Goal: Task Accomplishment & Management: Manage account settings

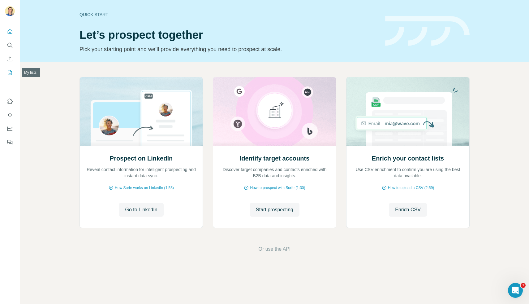
click at [7, 70] on icon "My lists" at bounding box center [10, 72] width 6 height 6
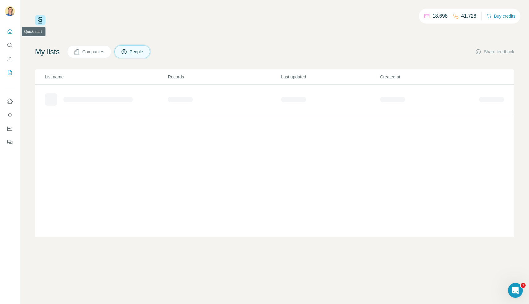
click at [11, 30] on icon "Quick start" at bounding box center [10, 31] width 5 height 5
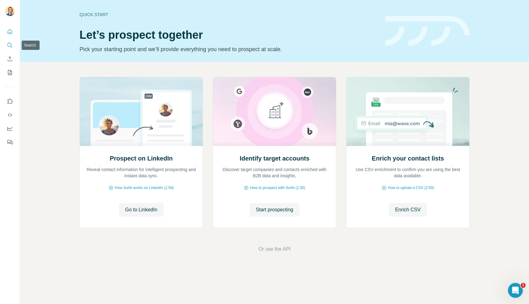
click at [9, 47] on icon "Search" at bounding box center [10, 45] width 6 height 6
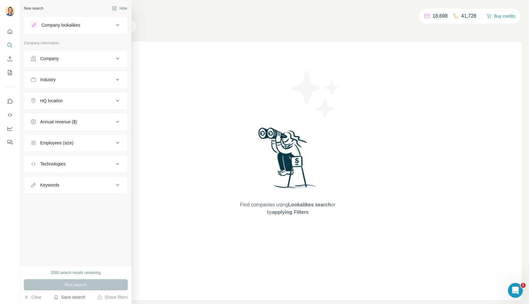
click at [71, 298] on button "Save search" at bounding box center [70, 297] width 32 height 6
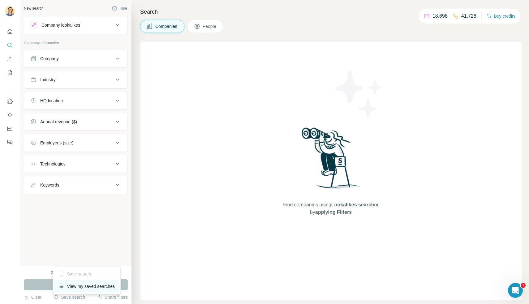
click at [79, 286] on div "View my saved searches" at bounding box center [86, 286] width 65 height 12
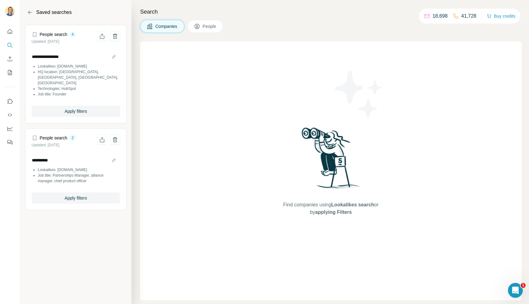
click at [82, 86] on li "Technologies: HubSpot" at bounding box center [79, 89] width 82 height 6
click at [77, 195] on span "Apply filters" at bounding box center [76, 198] width 22 height 6
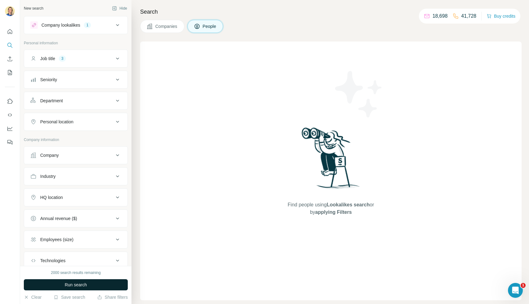
click at [87, 283] on span "Run search" at bounding box center [76, 284] width 22 height 6
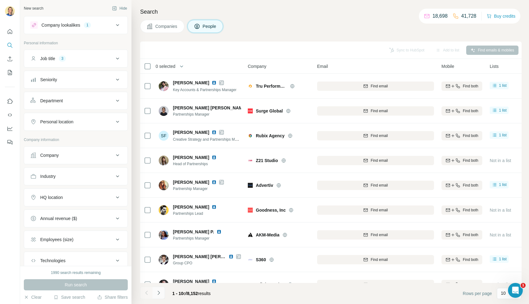
click at [161, 294] on icon "Navigate to next page" at bounding box center [159, 292] width 6 height 6
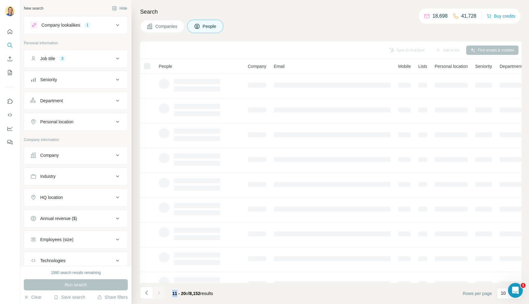
click at [161, 294] on div at bounding box center [159, 292] width 12 height 12
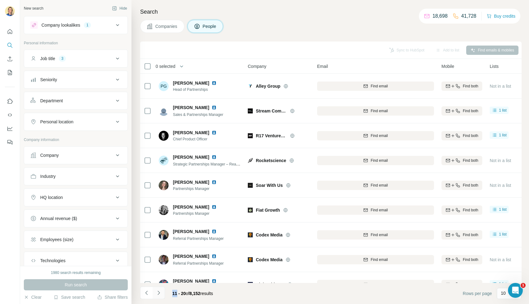
click at [157, 292] on icon "Navigate to next page" at bounding box center [159, 292] width 6 height 6
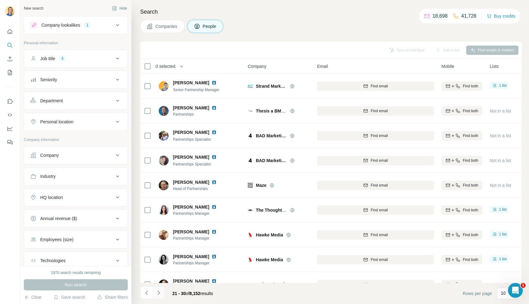
click at [159, 296] on button "Navigate to next page" at bounding box center [159, 292] width 12 height 12
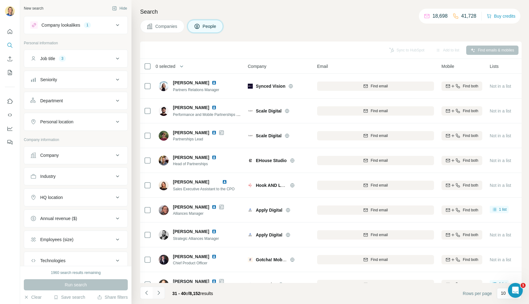
click at [159, 291] on icon "Navigate to next page" at bounding box center [159, 292] width 6 height 6
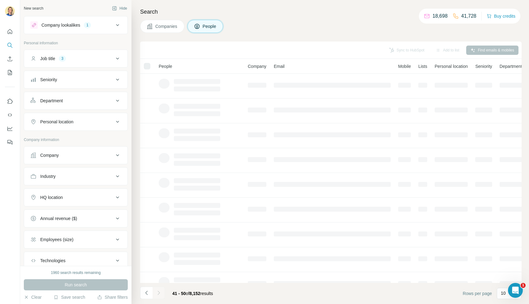
click at [159, 291] on div at bounding box center [159, 292] width 12 height 12
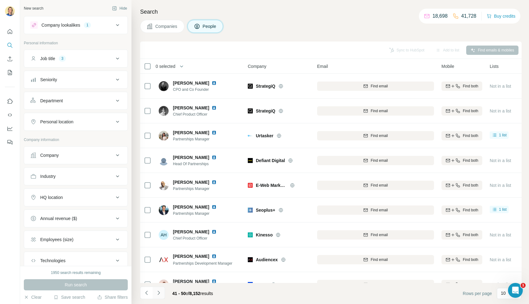
click at [158, 293] on icon "Navigate to next page" at bounding box center [159, 292] width 6 height 6
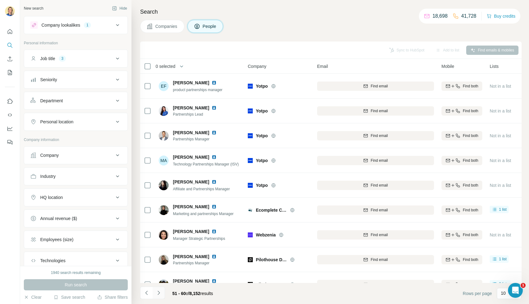
click at [159, 293] on icon "Navigate to next page" at bounding box center [159, 292] width 2 height 4
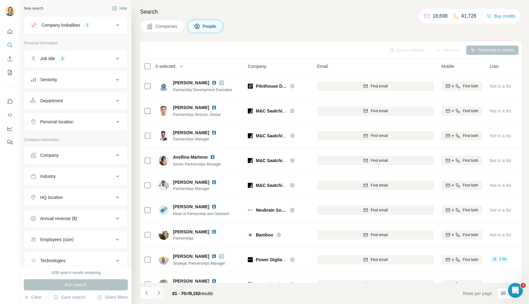
click at [158, 294] on icon "Navigate to next page" at bounding box center [159, 292] width 6 height 6
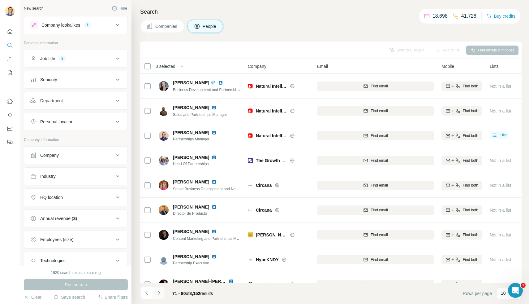
click at [158, 292] on icon "Navigate to next page" at bounding box center [159, 292] width 6 height 6
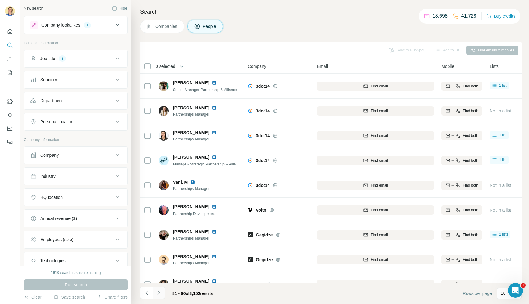
click at [158, 292] on icon "Navigate to next page" at bounding box center [159, 292] width 6 height 6
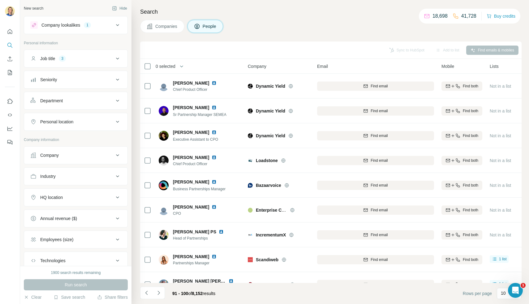
click at [160, 293] on icon "Navigate to next page" at bounding box center [159, 292] width 6 height 6
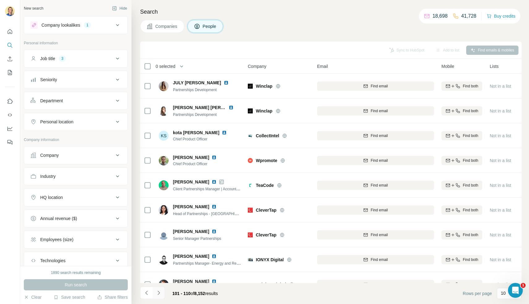
click at [160, 296] on button "Navigate to next page" at bounding box center [159, 292] width 12 height 12
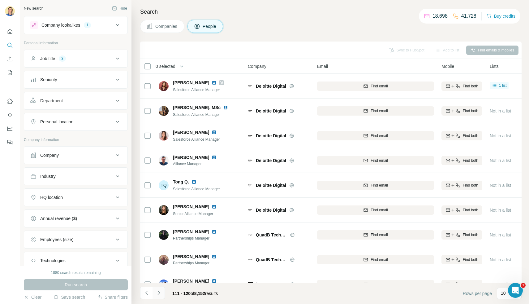
click at [163, 292] on button "Navigate to next page" at bounding box center [159, 292] width 12 height 12
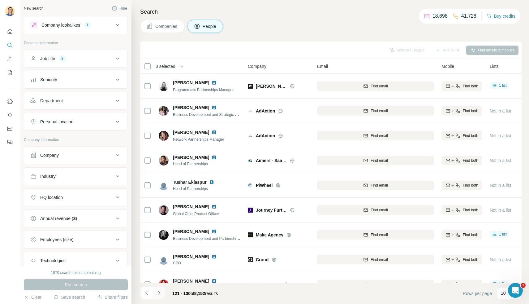
click at [159, 294] on icon "Navigate to next page" at bounding box center [159, 292] width 6 height 6
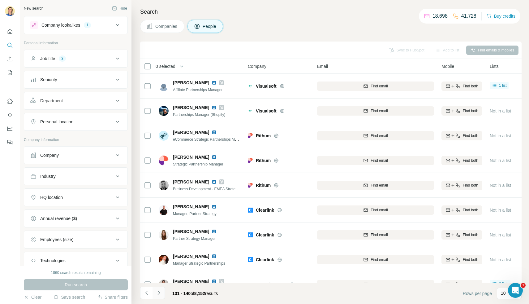
click at [159, 294] on icon "Navigate to next page" at bounding box center [159, 292] width 6 height 6
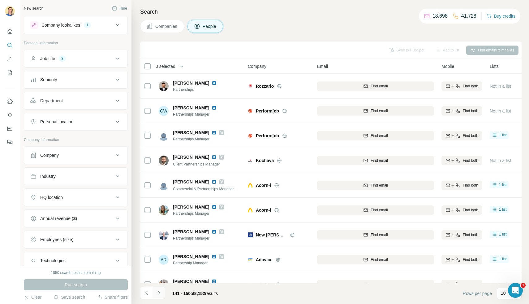
click at [159, 294] on icon "Navigate to next page" at bounding box center [159, 292] width 6 height 6
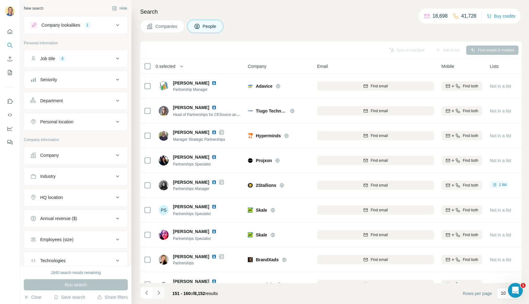
click at [159, 292] on icon "Navigate to next page" at bounding box center [159, 292] width 6 height 6
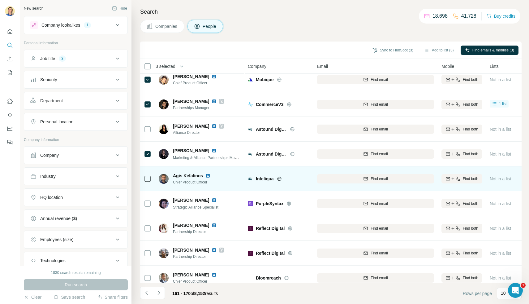
scroll to position [39, 0]
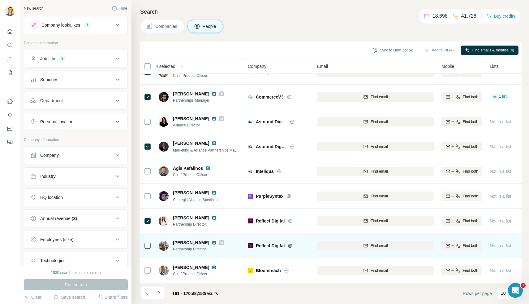
click at [151, 243] on icon at bounding box center [147, 245] width 7 height 7
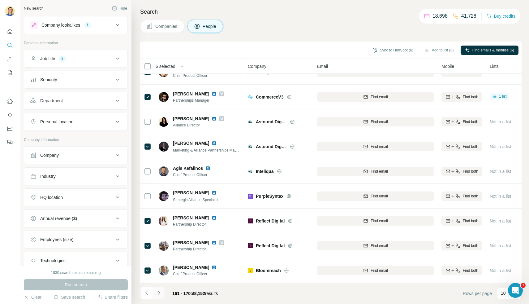
click at [158, 290] on icon "Navigate to next page" at bounding box center [159, 292] width 6 height 6
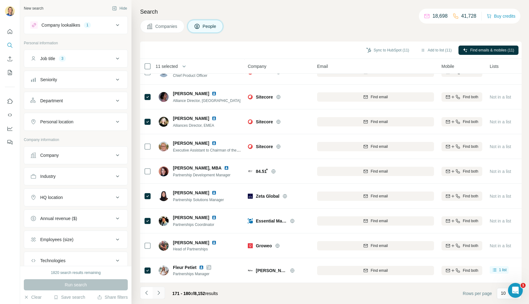
click at [160, 294] on icon "Navigate to next page" at bounding box center [159, 292] width 6 height 6
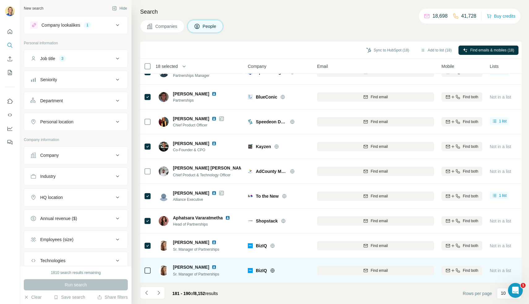
click at [149, 262] on div at bounding box center [147, 270] width 7 height 17
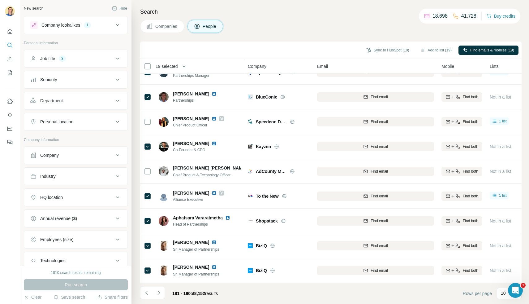
click at [155, 285] on footer "181 - 190 of 8,152 results Rows per page 10" at bounding box center [331, 293] width 382 height 21
click at [159, 293] on icon "Navigate to next page" at bounding box center [159, 292] width 2 height 4
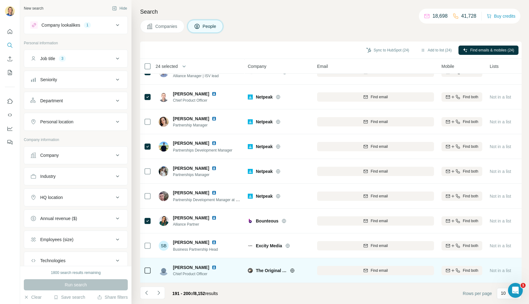
click at [147, 267] on icon at bounding box center [147, 270] width 7 height 7
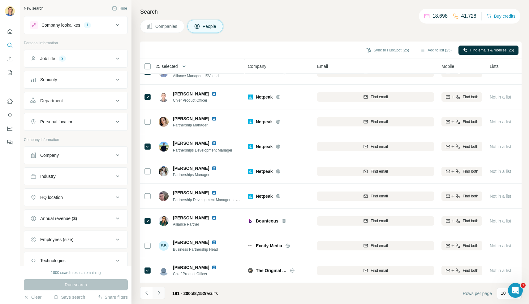
click at [157, 293] on icon "Navigate to next page" at bounding box center [159, 292] width 6 height 6
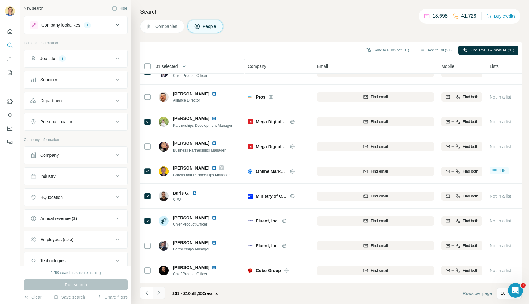
click at [157, 289] on button "Navigate to next page" at bounding box center [159, 292] width 12 height 12
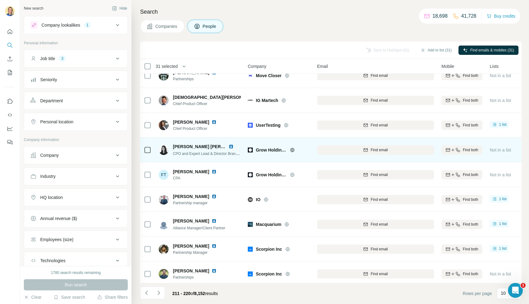
scroll to position [0, 0]
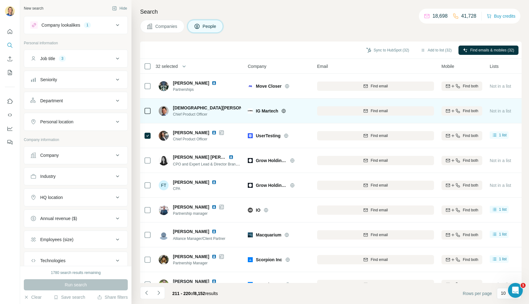
click at [142, 113] on td at bounding box center [147, 110] width 15 height 25
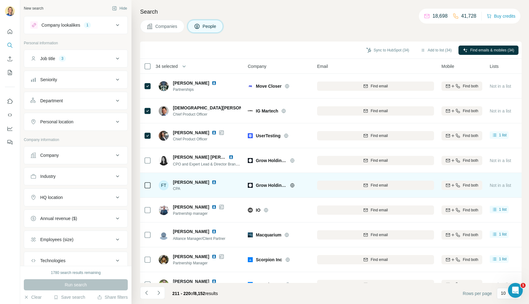
click at [154, 187] on td at bounding box center [147, 185] width 15 height 25
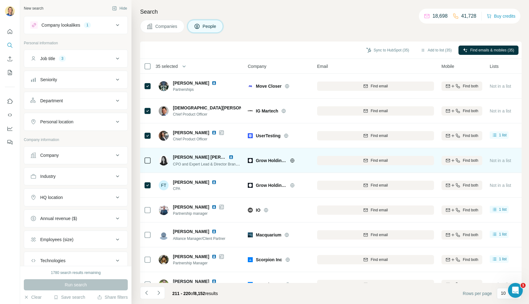
click at [151, 161] on icon at bounding box center [147, 160] width 7 height 7
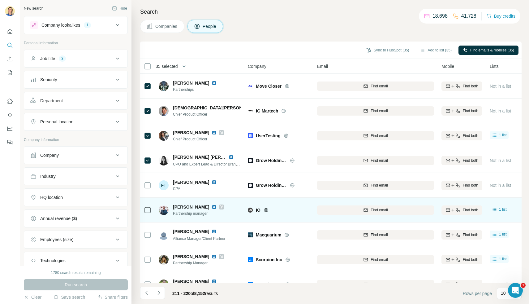
scroll to position [39, 0]
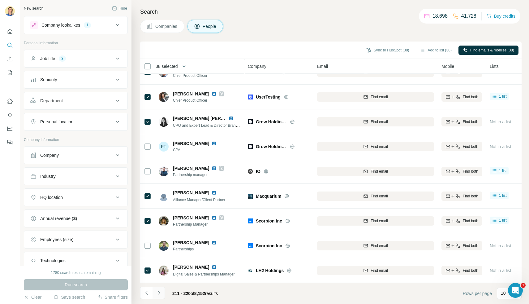
click at [158, 293] on icon "Navigate to next page" at bounding box center [159, 292] width 2 height 4
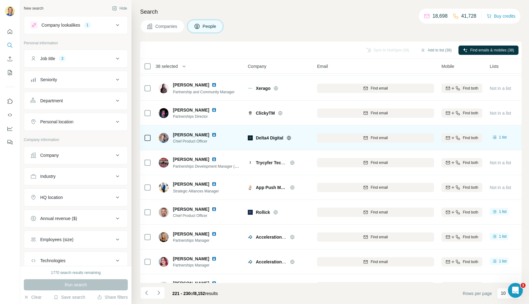
scroll to position [0, 0]
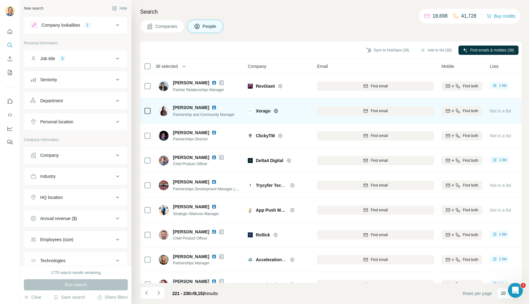
click at [152, 110] on td at bounding box center [147, 110] width 15 height 25
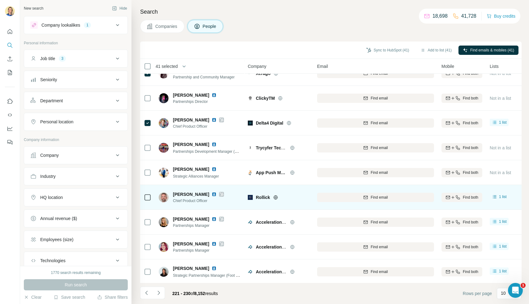
scroll to position [39, 0]
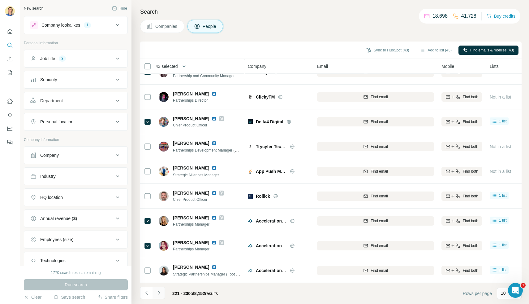
click at [158, 288] on button "Navigate to next page" at bounding box center [159, 292] width 12 height 12
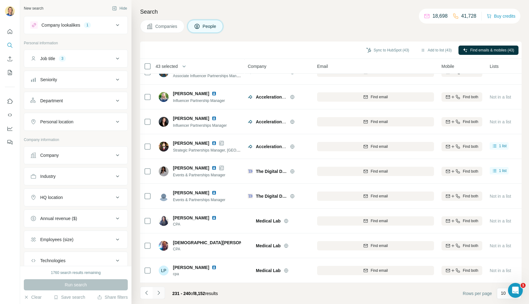
click at [159, 296] on button "Navigate to next page" at bounding box center [159, 292] width 12 height 12
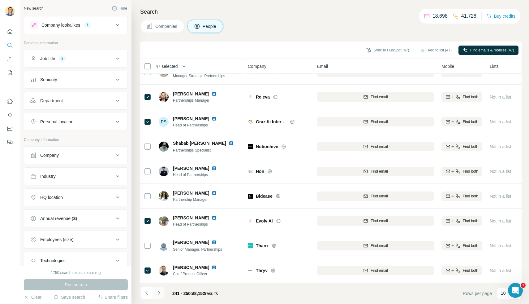
click at [158, 294] on icon "Navigate to next page" at bounding box center [159, 292] width 6 height 6
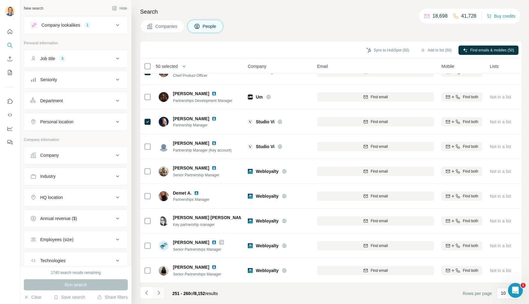
click at [159, 293] on icon "Navigate to next page" at bounding box center [159, 292] width 6 height 6
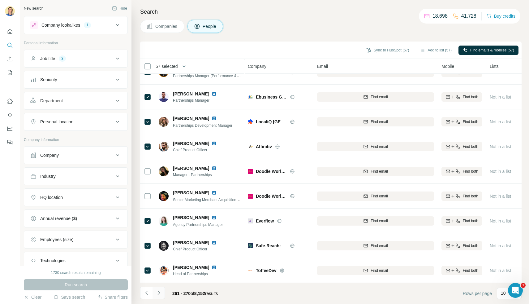
click at [158, 292] on icon "Navigate to next page" at bounding box center [159, 292] width 6 height 6
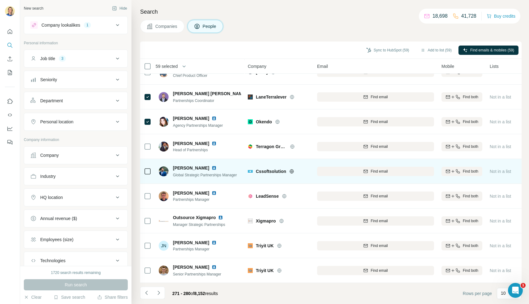
click at [155, 167] on td "Kawaljit Singh Global Strategic Partnerships Manager" at bounding box center [200, 171] width 90 height 25
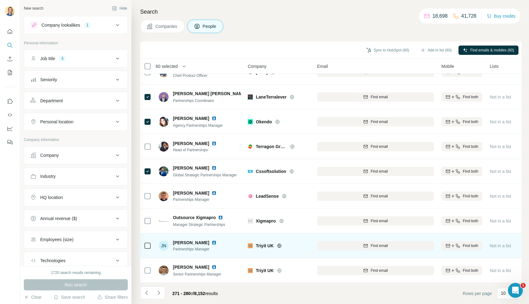
click at [153, 240] on td at bounding box center [147, 245] width 15 height 25
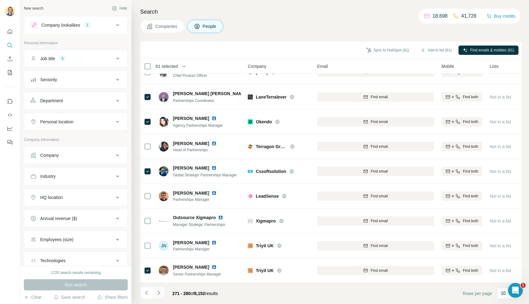
click at [158, 290] on icon "Navigate to next page" at bounding box center [159, 292] width 6 height 6
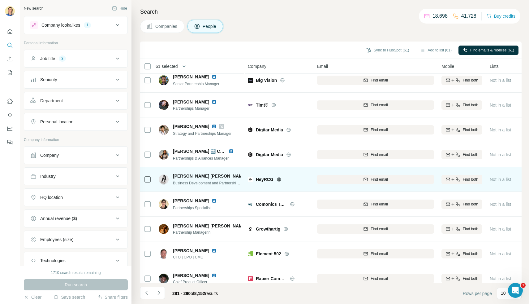
scroll to position [0, 0]
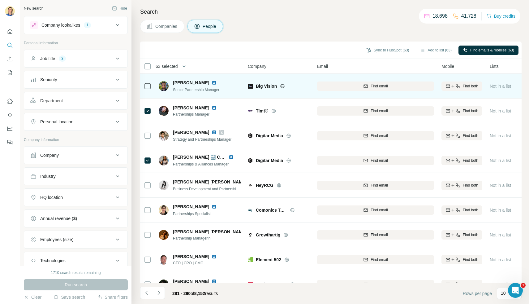
click at [151, 83] on td at bounding box center [147, 86] width 15 height 25
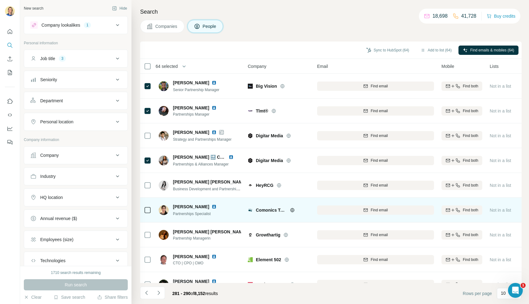
scroll to position [39, 0]
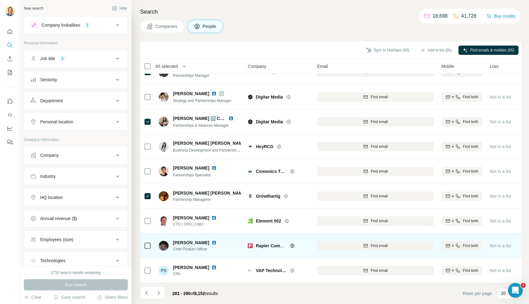
click at [151, 248] on td at bounding box center [147, 245] width 15 height 25
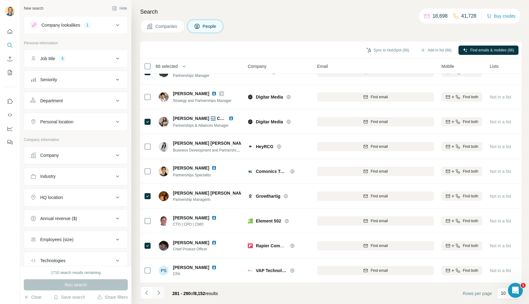
click at [160, 293] on icon "Navigate to next page" at bounding box center [159, 292] width 6 height 6
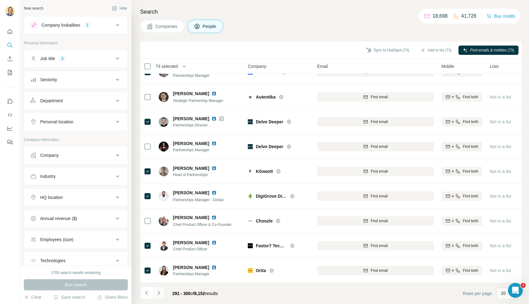
click at [160, 292] on icon "Navigate to next page" at bounding box center [159, 292] width 6 height 6
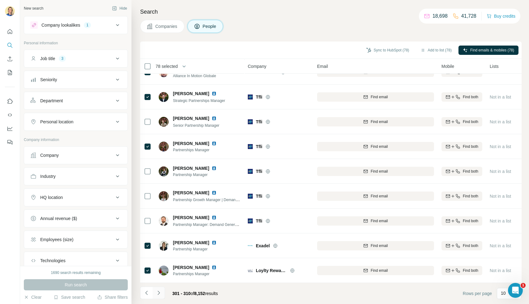
click at [159, 291] on icon "Navigate to next page" at bounding box center [159, 292] width 2 height 4
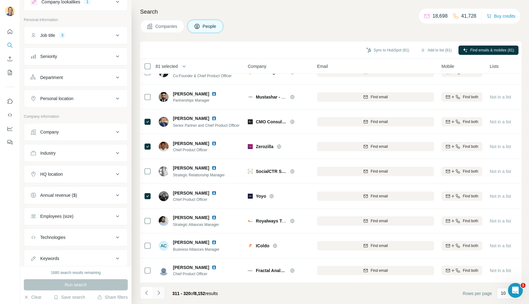
click at [155, 294] on button "Navigate to next page" at bounding box center [159, 292] width 12 height 12
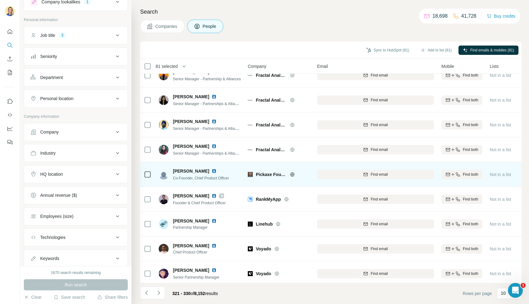
scroll to position [0, 0]
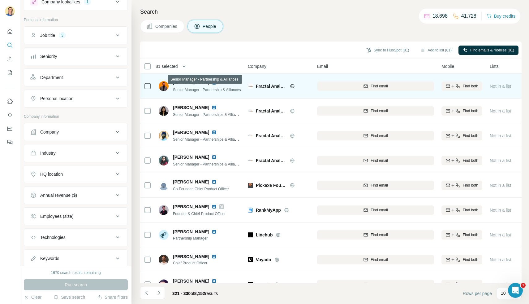
click at [196, 92] on span "Senior Manager - Partnership & Alliances" at bounding box center [207, 90] width 68 height 4
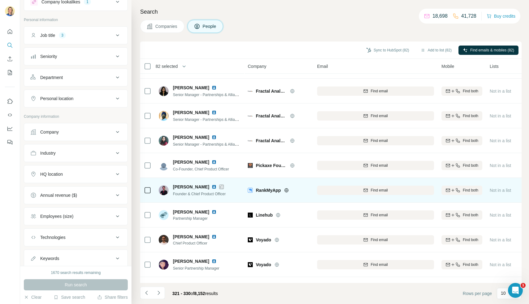
scroll to position [39, 0]
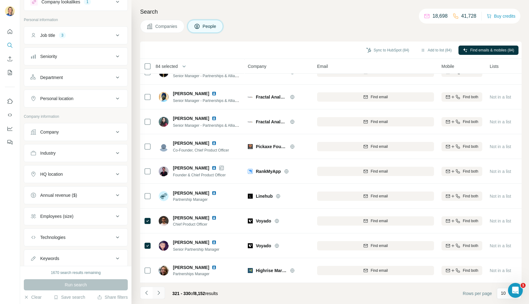
click at [162, 293] on button "Navigate to next page" at bounding box center [159, 292] width 12 height 12
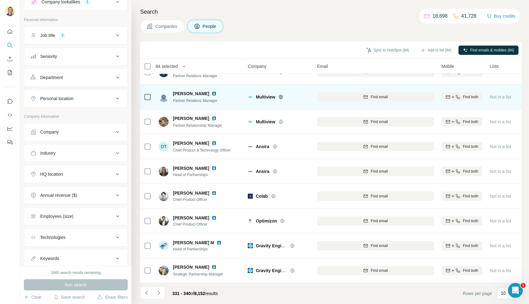
scroll to position [0, 0]
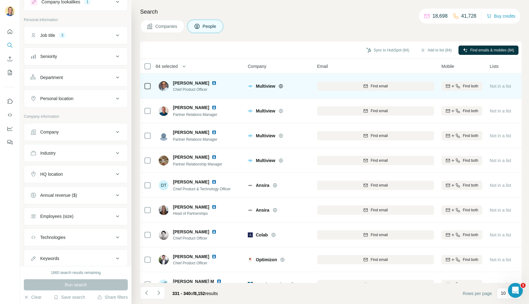
click at [196, 90] on span "Chief Product Officer" at bounding box center [198, 90] width 51 height 6
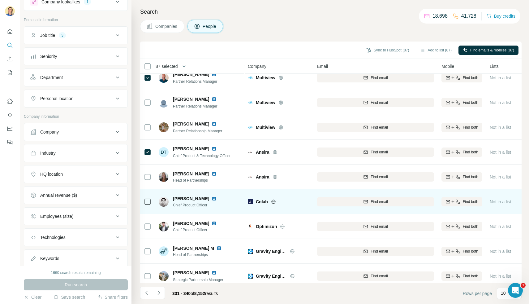
scroll to position [39, 0]
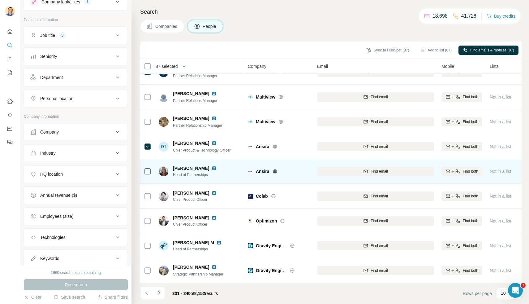
click at [147, 176] on div at bounding box center [147, 171] width 7 height 17
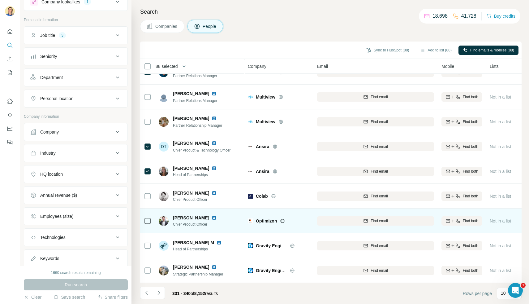
click at [149, 229] on td at bounding box center [147, 220] width 15 height 25
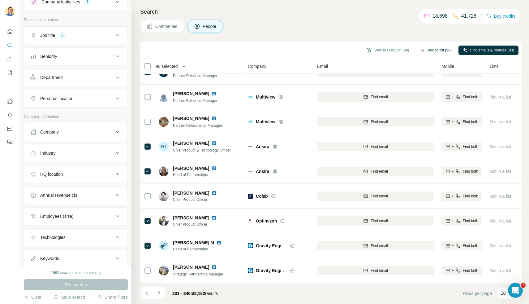
click at [429, 50] on button "Add to list (90)" at bounding box center [436, 50] width 40 height 9
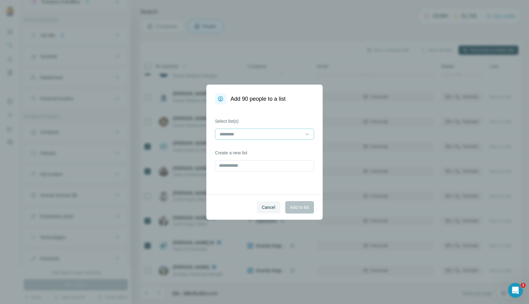
click at [259, 137] on input at bounding box center [261, 134] width 84 height 7
click at [213, 172] on div "Select list(s) Create a new list" at bounding box center [264, 149] width 116 height 90
click at [228, 166] on input "text" at bounding box center [264, 165] width 99 height 11
type input "*******"
click at [294, 208] on span "Add to list" at bounding box center [299, 207] width 19 height 6
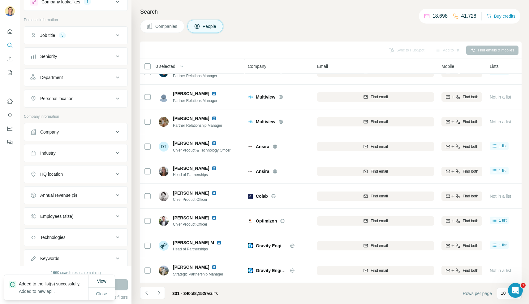
click at [102, 278] on span "View" at bounding box center [101, 280] width 9 height 5
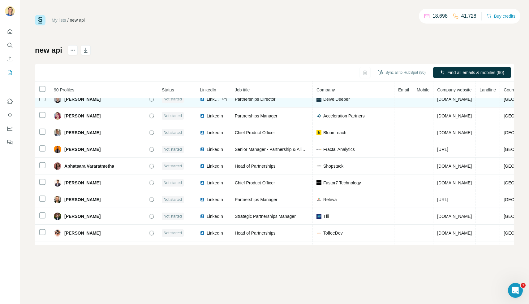
scroll to position [52, 0]
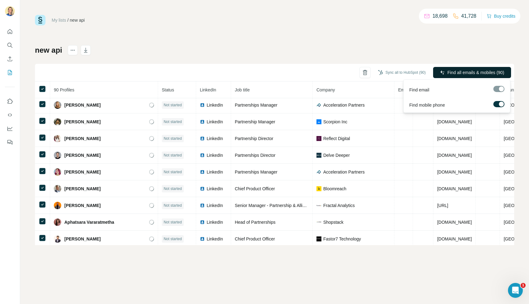
click at [470, 73] on span "Find all emails & mobiles (90)" at bounding box center [476, 72] width 57 height 6
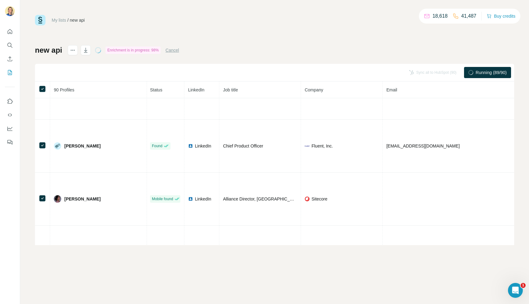
scroll to position [38, 1]
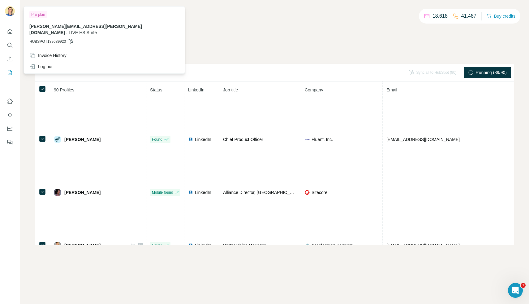
click at [12, 17] on div at bounding box center [10, 11] width 10 height 11
click at [194, 16] on div "My lists / new api 18,618 41,487 Buy credits" at bounding box center [275, 20] width 480 height 11
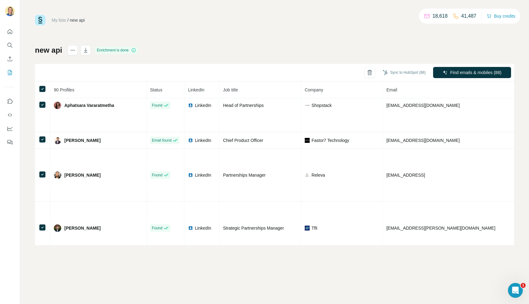
scroll to position [513, 1]
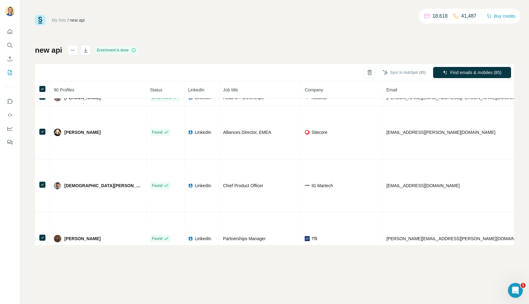
scroll to position [882, 1]
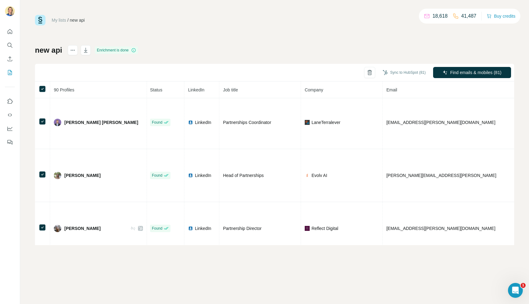
scroll to position [1358, 1]
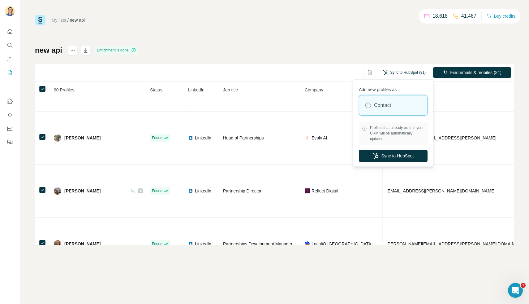
click at [406, 72] on button "Sync to HubSpot (81)" at bounding box center [405, 72] width 52 height 9
click at [394, 155] on button "Sync to HubSpot" at bounding box center [393, 156] width 69 height 12
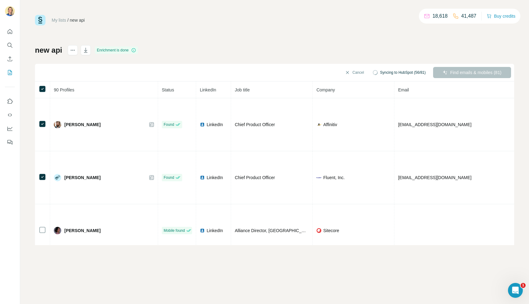
scroll to position [1358, 1]
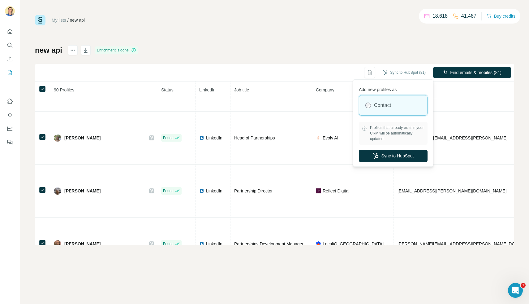
click at [365, 52] on div "new api Enrichment is done Sync to HubSpot (81) Find emails & mobiles (81) 90 P…" at bounding box center [275, 145] width 480 height 200
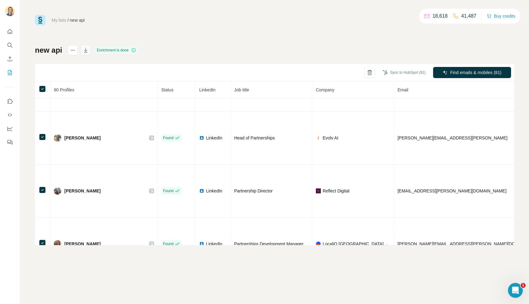
click at [86, 50] on icon "button" at bounding box center [86, 50] width 6 height 6
click at [216, 22] on div "My lists / new api 18,618 41,487 Buy credits" at bounding box center [275, 20] width 480 height 11
click at [11, 45] on icon "Search" at bounding box center [10, 45] width 6 height 6
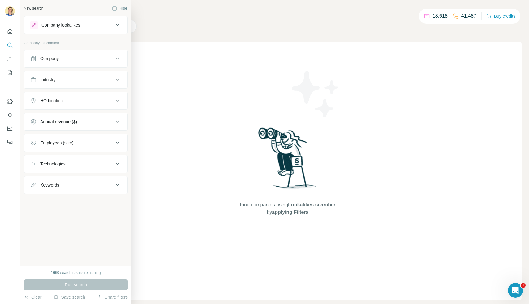
click at [76, 253] on div "New search Hide Company lookalikes Company information Company Industry HQ loca…" at bounding box center [75, 133] width 111 height 266
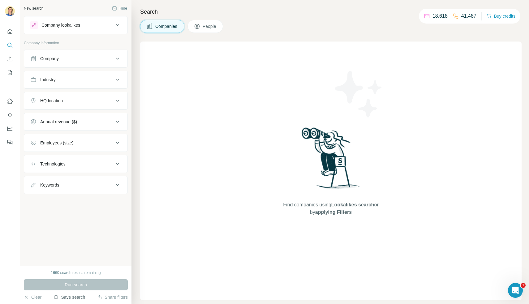
click at [73, 297] on button "Save search" at bounding box center [70, 297] width 32 height 6
click at [77, 286] on div "View my saved searches" at bounding box center [86, 286] width 65 height 12
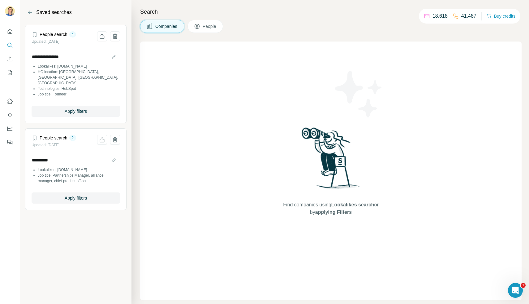
click at [85, 86] on li "Technologies: HubSpot" at bounding box center [79, 89] width 82 height 6
click at [86, 108] on span "Apply filters" at bounding box center [76, 111] width 22 height 6
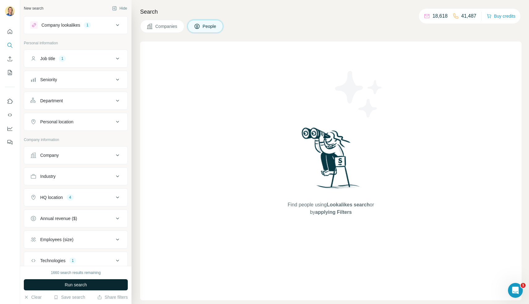
click at [66, 284] on span "Run search" at bounding box center [76, 284] width 22 height 6
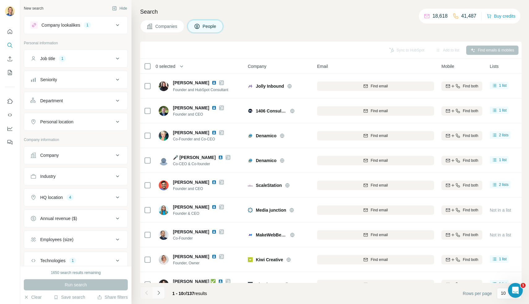
click at [160, 293] on icon "Navigate to next page" at bounding box center [159, 292] width 6 height 6
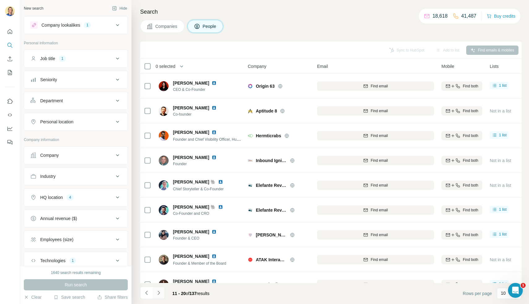
click at [160, 293] on icon "Navigate to next page" at bounding box center [159, 292] width 6 height 6
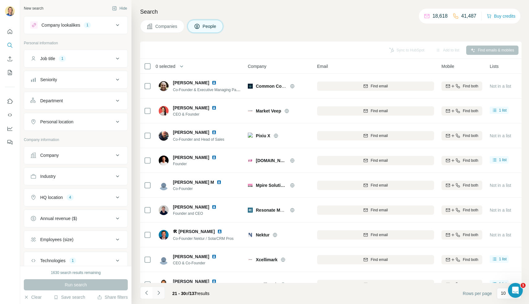
click at [160, 293] on icon "Navigate to next page" at bounding box center [159, 292] width 6 height 6
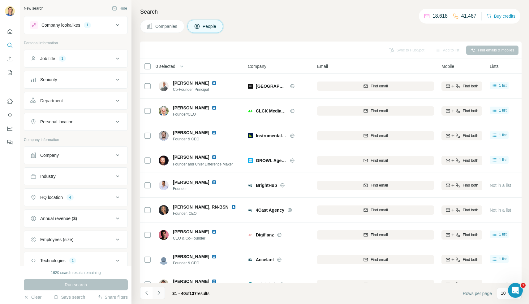
click at [159, 295] on icon "Navigate to next page" at bounding box center [159, 292] width 6 height 6
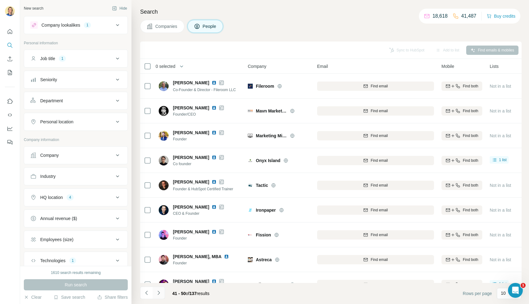
click at [159, 295] on icon "Navigate to next page" at bounding box center [159, 292] width 6 height 6
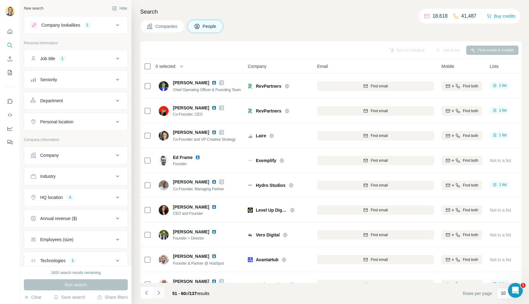
click at [159, 295] on icon "Navigate to next page" at bounding box center [159, 292] width 6 height 6
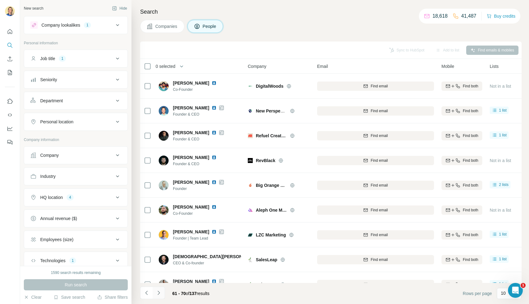
click at [160, 292] on icon "Navigate to next page" at bounding box center [159, 292] width 6 height 6
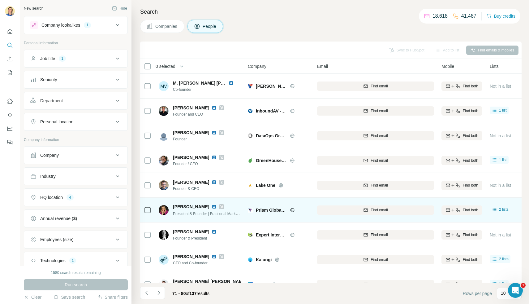
scroll to position [39, 0]
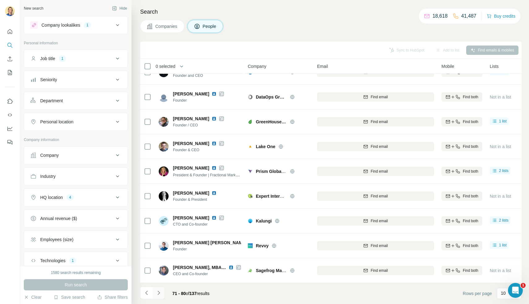
click at [157, 293] on icon "Navigate to next page" at bounding box center [159, 292] width 6 height 6
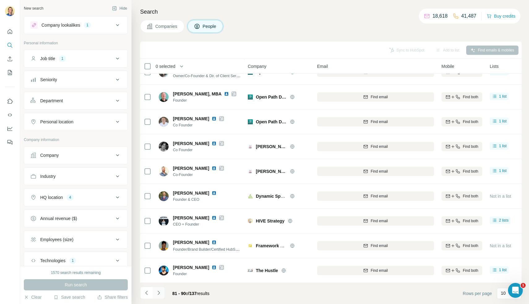
click at [157, 293] on icon "Navigate to next page" at bounding box center [159, 292] width 6 height 6
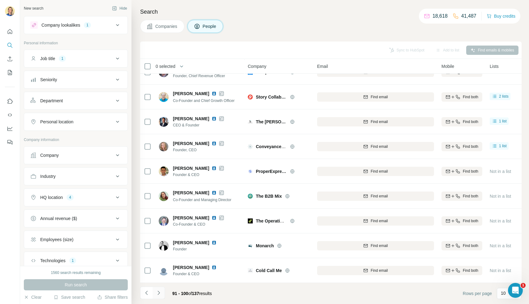
click at [159, 294] on icon "Navigate to next page" at bounding box center [159, 292] width 6 height 6
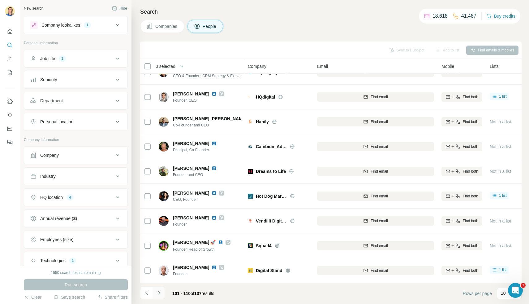
click at [158, 295] on icon "Navigate to next page" at bounding box center [159, 292] width 6 height 6
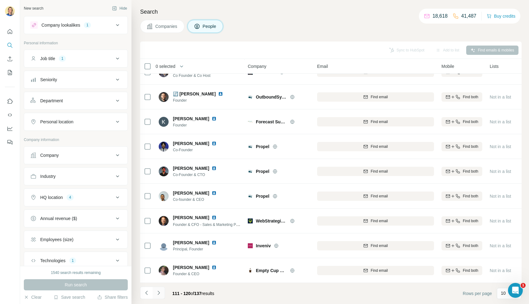
click at [158, 295] on icon "Navigate to next page" at bounding box center [159, 292] width 6 height 6
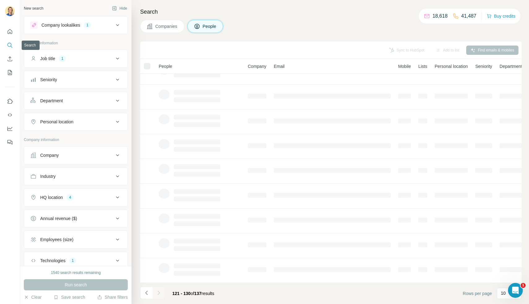
click at [9, 44] on icon "Search" at bounding box center [10, 45] width 6 height 6
click at [99, 59] on div "Job title 1" at bounding box center [72, 58] width 84 height 6
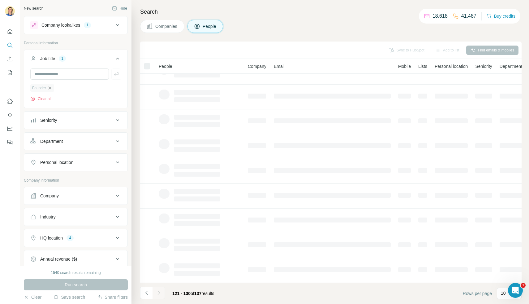
click at [49, 88] on icon "button" at bounding box center [49, 87] width 5 height 5
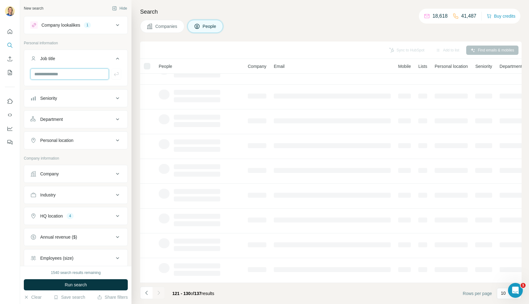
click at [54, 78] on input "text" at bounding box center [69, 73] width 79 height 11
type input "**********"
click at [117, 73] on icon "button" at bounding box center [116, 74] width 6 height 6
click at [91, 70] on input "text" at bounding box center [69, 73] width 79 height 11
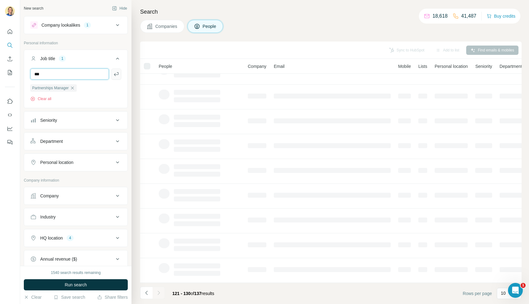
type input "***"
click at [113, 76] on icon "button" at bounding box center [116, 74] width 6 height 6
click at [81, 236] on div "HQ location 4" at bounding box center [72, 238] width 84 height 6
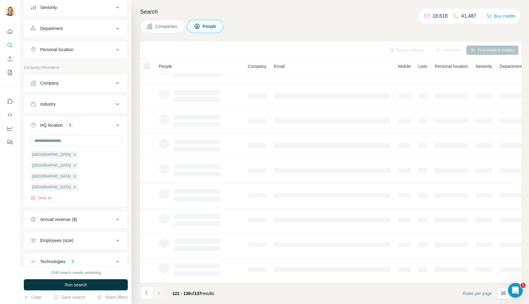
scroll to position [134, 0]
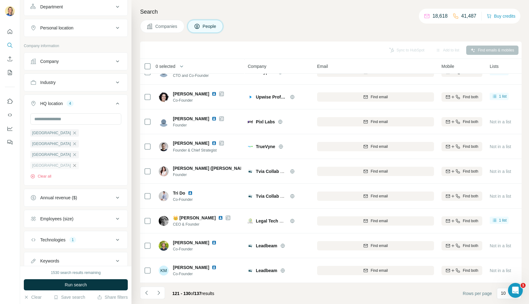
click at [77, 163] on icon "button" at bounding box center [74, 165] width 5 height 5
click at [76, 142] on icon "button" at bounding box center [74, 143] width 3 height 3
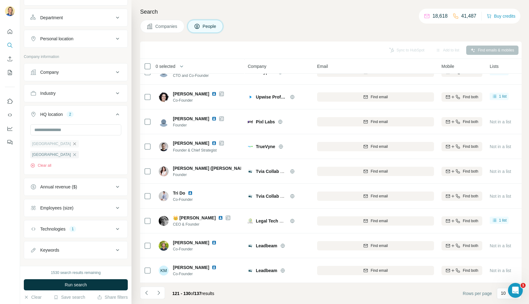
click at [72, 142] on icon "button" at bounding box center [74, 143] width 5 height 5
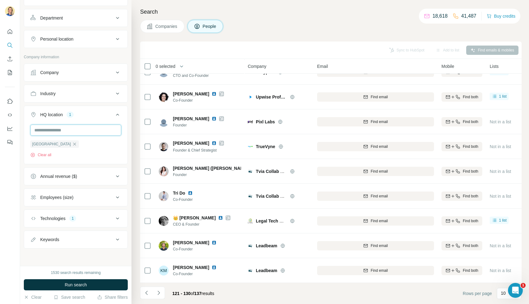
click at [70, 133] on input "text" at bounding box center [75, 129] width 91 height 11
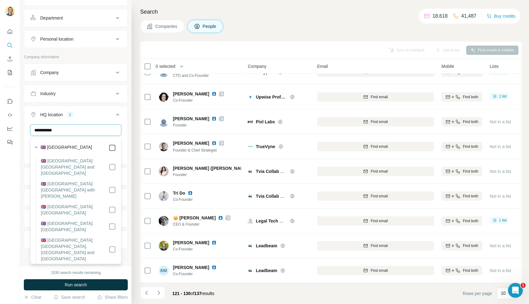
type input "**********"
click at [124, 144] on div "**********" at bounding box center [75, 148] width 103 height 49
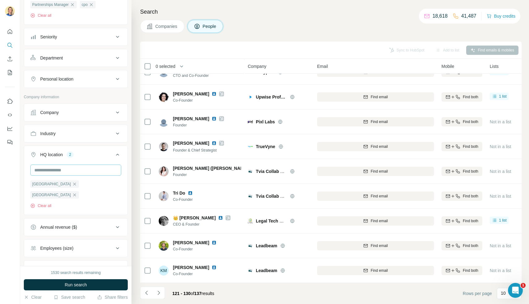
scroll to position [124, 0]
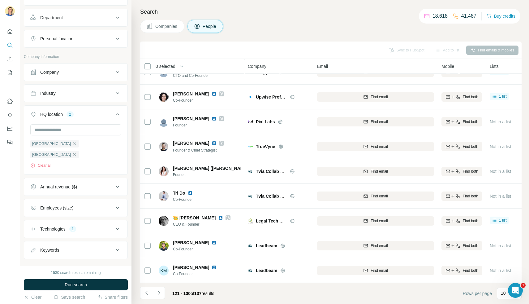
click at [71, 223] on button "Technologies 1" at bounding box center [75, 228] width 103 height 15
click at [52, 256] on icon "button" at bounding box center [50, 258] width 5 height 5
click at [54, 239] on input "text" at bounding box center [75, 244] width 91 height 11
type input "*"
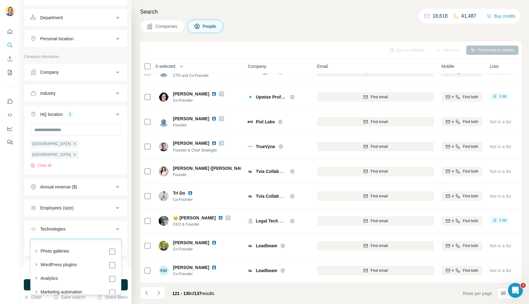
type input "*"
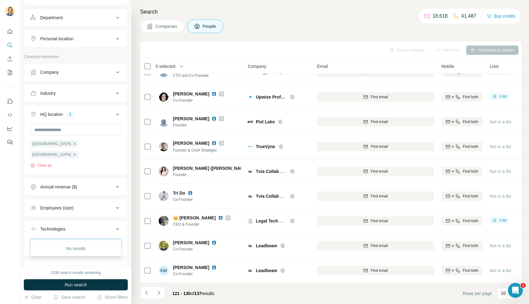
type input "*"
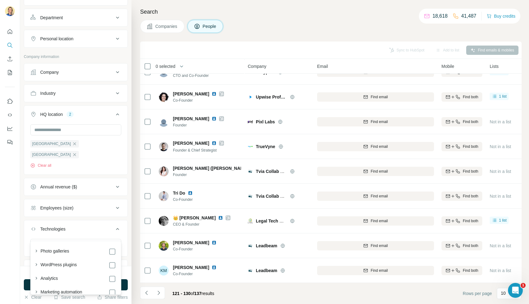
click at [128, 227] on div "New search Hide Company lookalikes 1 Personal information Job title 2 Partnersh…" at bounding box center [75, 133] width 111 height 266
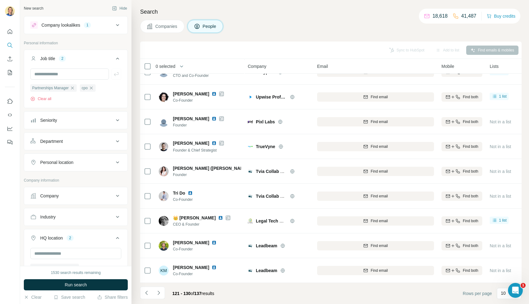
click at [75, 199] on button "Company" at bounding box center [75, 195] width 103 height 15
click at [75, 199] on button "Company" at bounding box center [75, 196] width 103 height 17
click at [69, 215] on div "Industry" at bounding box center [72, 217] width 84 height 6
click at [61, 231] on input at bounding box center [72, 232] width 76 height 7
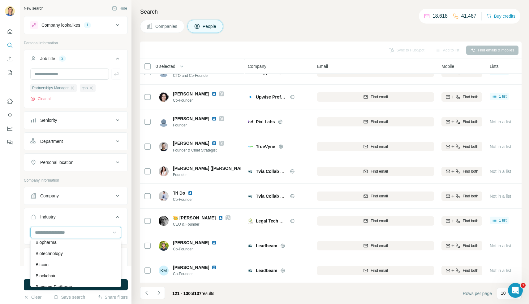
scroll to position [631, 0]
click at [127, 215] on button "Industry" at bounding box center [75, 217] width 103 height 17
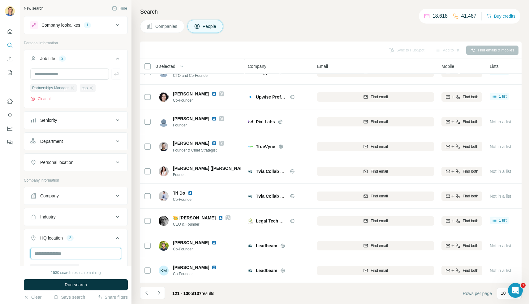
click at [65, 255] on input "text" at bounding box center [75, 253] width 91 height 11
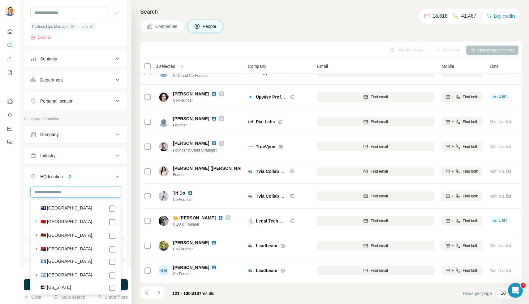
scroll to position [54, 0]
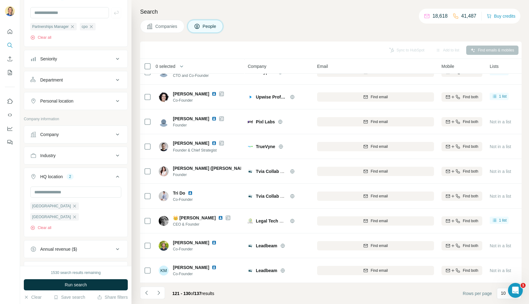
click at [127, 192] on div "[GEOGRAPHIC_DATA] [GEOGRAPHIC_DATA] Clear all" at bounding box center [75, 210] width 103 height 49
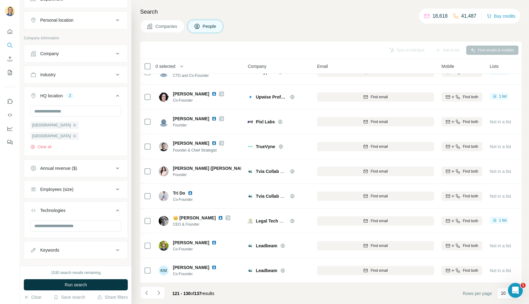
scroll to position [0, 0]
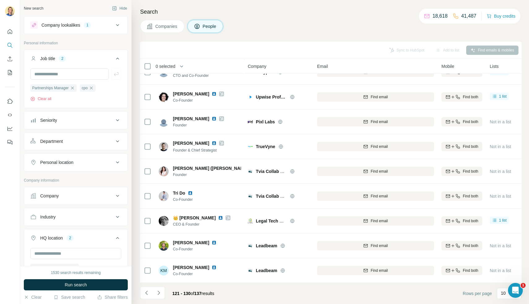
click at [85, 25] on div "Company lookalikes 1" at bounding box center [72, 24] width 84 height 7
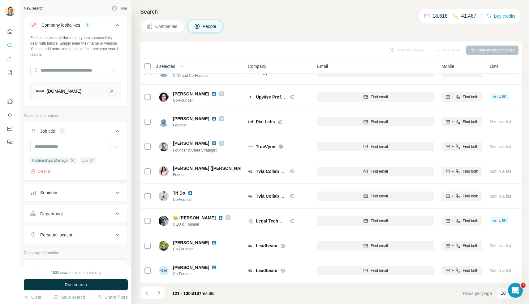
click at [114, 91] on icon "pixcell.io-remove-button" at bounding box center [112, 91] width 6 height 6
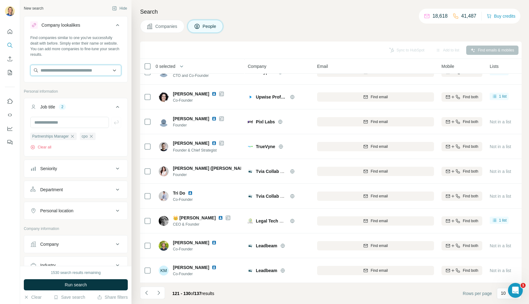
click at [70, 73] on input "text" at bounding box center [75, 70] width 91 height 11
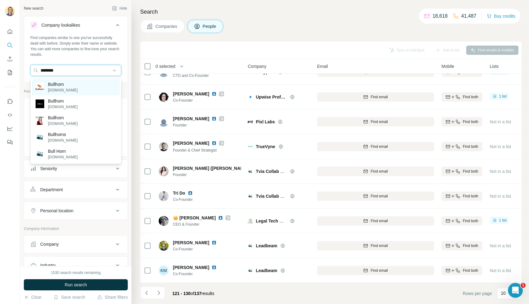
type input "********"
click at [71, 85] on div "Bullhorn [DOMAIN_NAME]" at bounding box center [76, 87] width 88 height 17
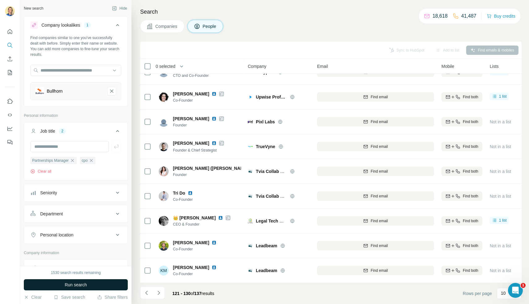
click at [64, 281] on button "Run search" at bounding box center [76, 284] width 104 height 11
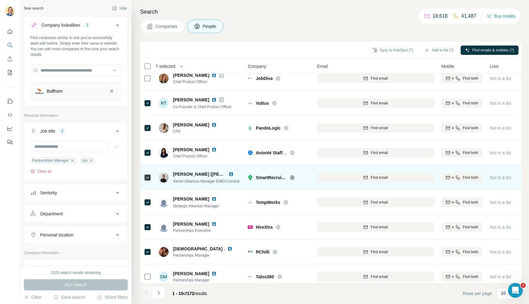
scroll to position [39, 0]
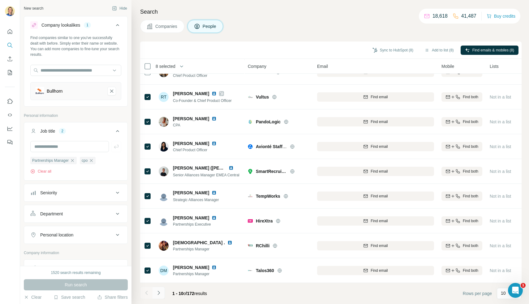
click at [158, 292] on icon "Navigate to next page" at bounding box center [159, 292] width 6 height 6
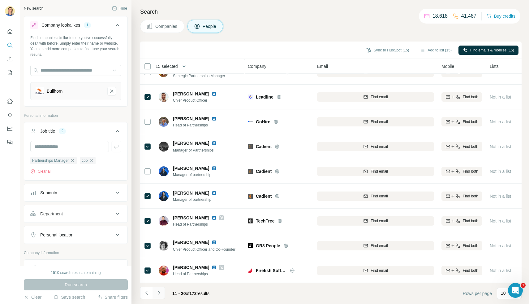
click at [161, 293] on icon "Navigate to next page" at bounding box center [159, 292] width 6 height 6
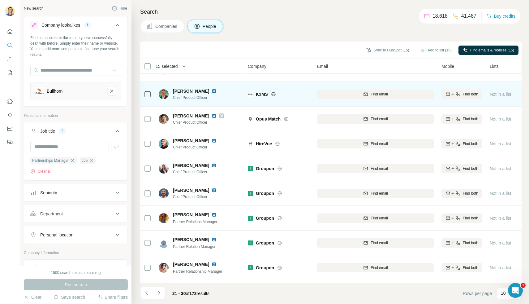
scroll to position [0, 0]
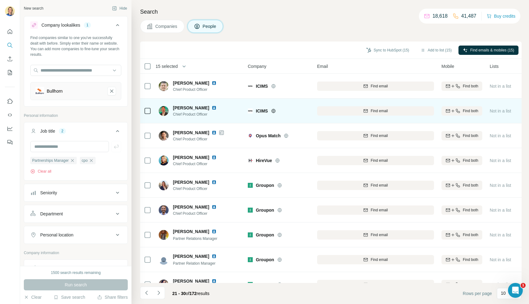
click at [147, 107] on div at bounding box center [147, 110] width 7 height 17
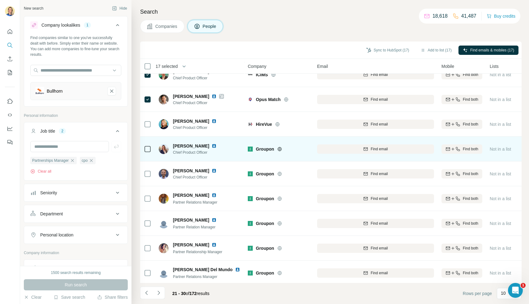
scroll to position [37, 0]
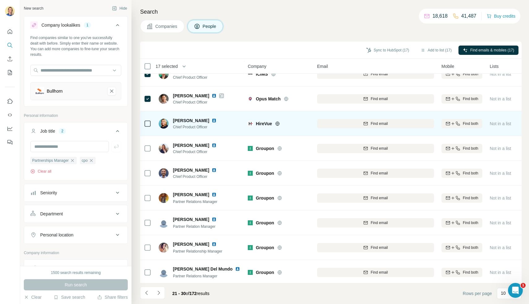
click at [145, 127] on icon at bounding box center [147, 123] width 7 height 7
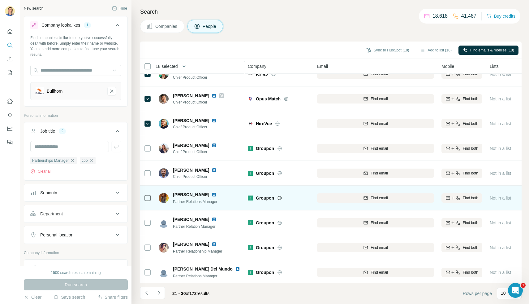
scroll to position [39, 0]
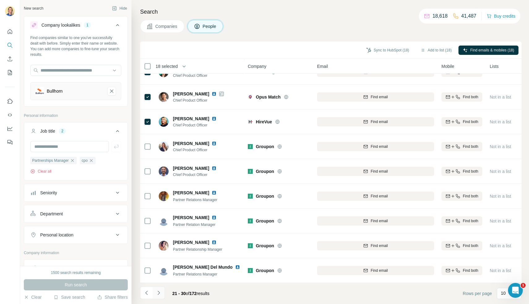
click at [158, 293] on icon "Navigate to next page" at bounding box center [159, 292] width 6 height 6
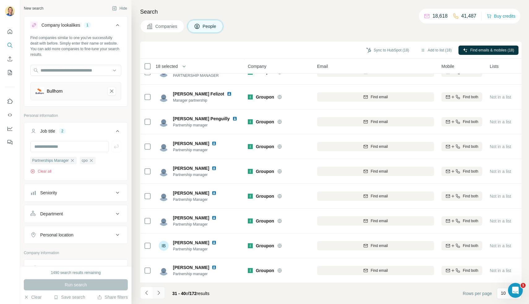
click at [159, 291] on icon "Navigate to next page" at bounding box center [159, 292] width 6 height 6
click at [160, 292] on icon "Navigate to next page" at bounding box center [159, 292] width 6 height 6
click at [159, 292] on icon "Navigate to next page" at bounding box center [159, 292] width 2 height 4
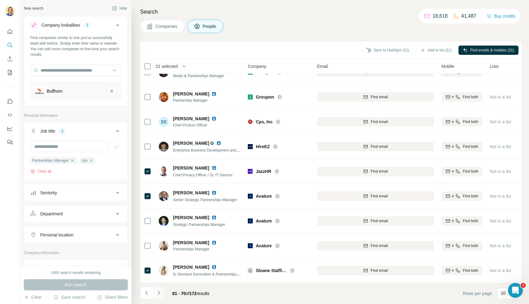
click at [161, 295] on icon "Navigate to next page" at bounding box center [159, 292] width 6 height 6
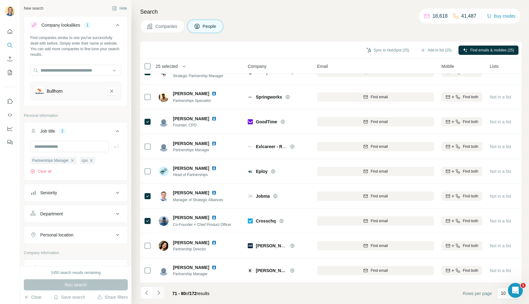
click at [158, 293] on icon "Navigate to next page" at bounding box center [159, 292] width 6 height 6
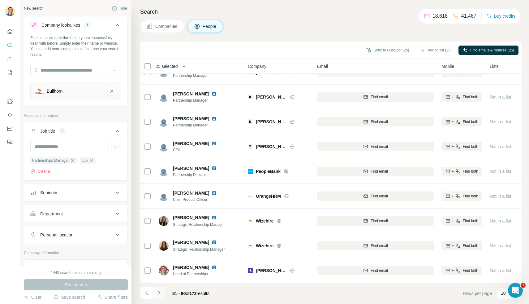
click at [159, 290] on icon "Navigate to next page" at bounding box center [159, 292] width 6 height 6
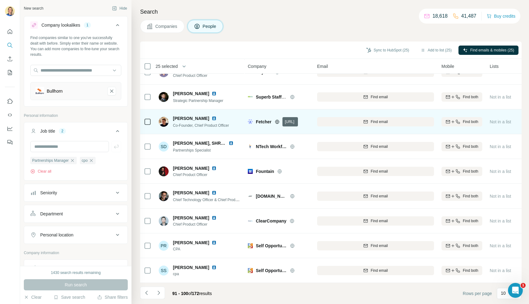
click at [278, 122] on icon at bounding box center [277, 121] width 5 height 5
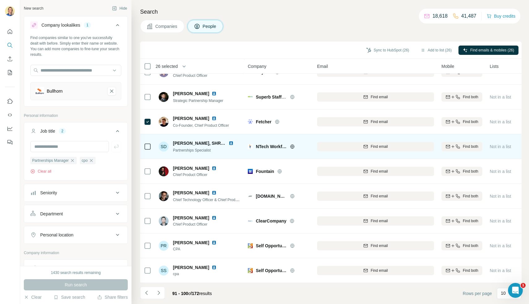
click at [293, 146] on icon at bounding box center [292, 146] width 5 height 5
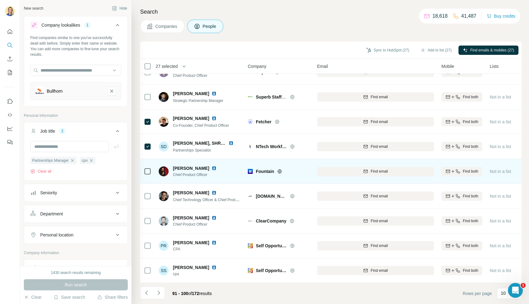
click at [279, 172] on icon at bounding box center [279, 171] width 5 height 5
click at [152, 170] on td at bounding box center [147, 171] width 15 height 25
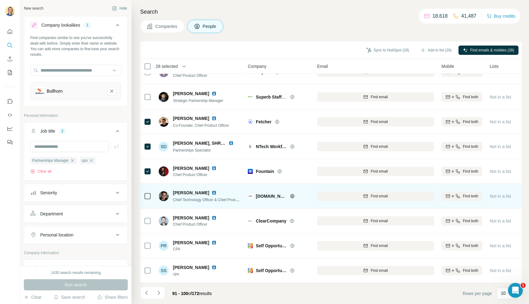
click at [292, 196] on icon at bounding box center [293, 196] width 2 height 4
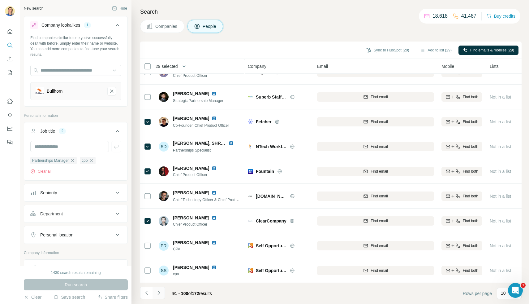
click at [157, 295] on icon "Navigate to next page" at bounding box center [159, 292] width 6 height 6
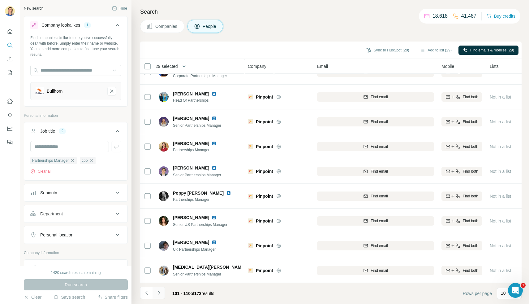
click at [160, 291] on icon "Navigate to next page" at bounding box center [159, 292] width 6 height 6
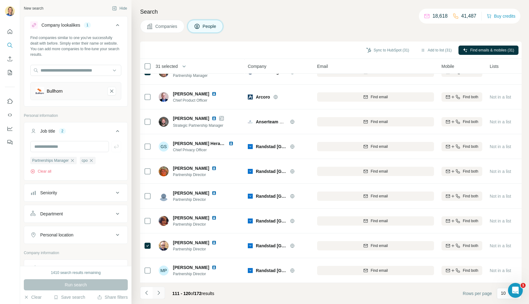
click at [157, 290] on icon "Navigate to next page" at bounding box center [159, 292] width 6 height 6
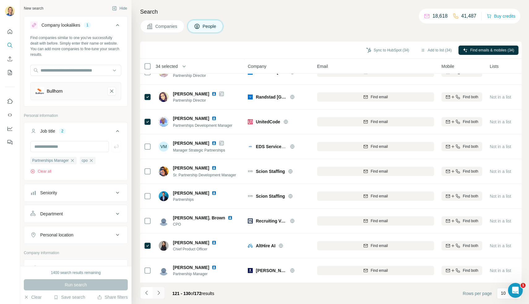
click at [160, 291] on icon "Navigate to next page" at bounding box center [159, 292] width 6 height 6
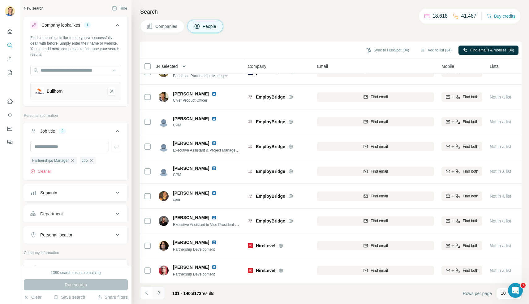
click at [160, 292] on icon "Navigate to next page" at bounding box center [159, 292] width 6 height 6
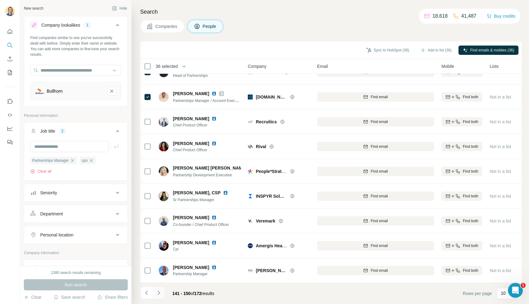
click at [159, 295] on icon "Navigate to next page" at bounding box center [159, 292] width 6 height 6
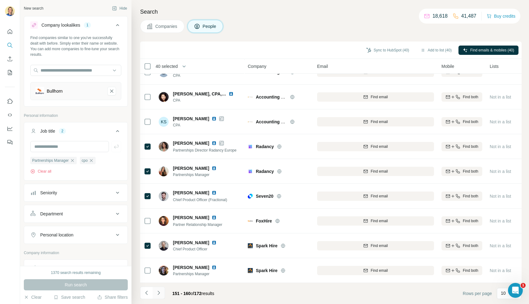
click at [156, 293] on icon "Navigate to next page" at bounding box center [159, 292] width 6 height 6
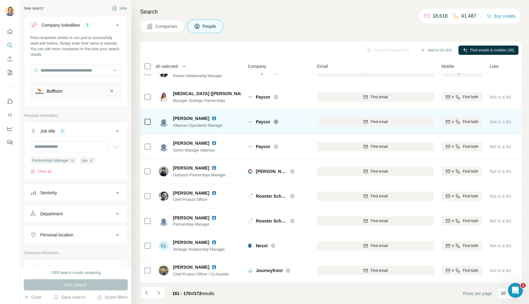
scroll to position [0, 0]
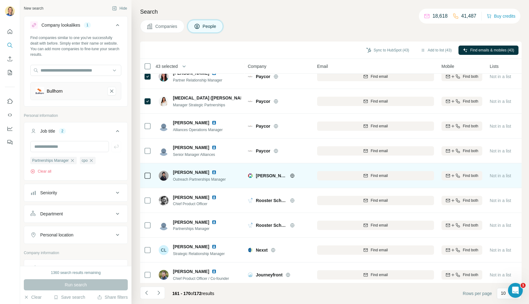
scroll to position [39, 0]
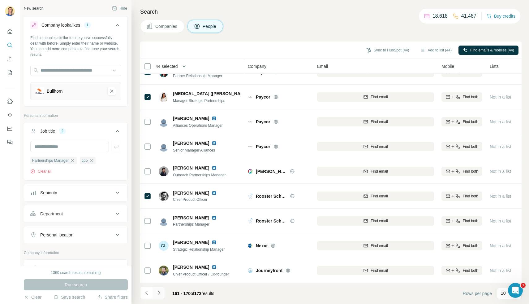
click at [159, 294] on icon "Navigate to next page" at bounding box center [159, 292] width 6 height 6
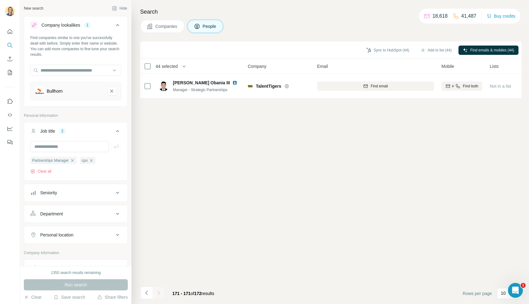
scroll to position [0, 0]
click at [437, 49] on button "Add to list (45)" at bounding box center [436, 50] width 40 height 9
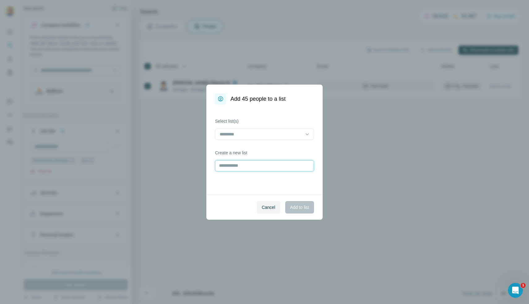
click at [249, 165] on input "text" at bounding box center [264, 165] width 99 height 11
type input "*"
type input "**********"
click at [298, 206] on span "Add to list" at bounding box center [299, 207] width 19 height 6
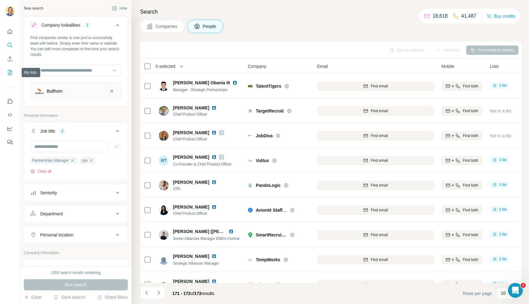
click at [6, 70] on button "My lists" at bounding box center [10, 72] width 10 height 11
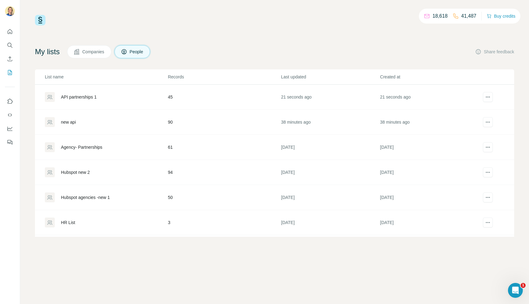
click at [81, 96] on div "API partnerships 1" at bounding box center [79, 97] width 36 height 6
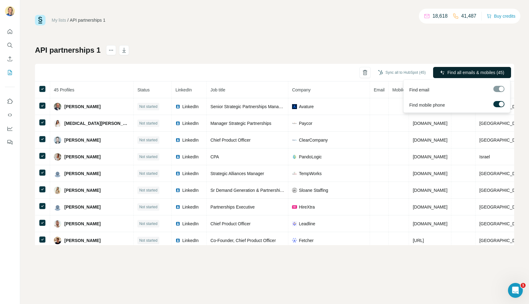
click at [468, 71] on span "Find all emails & mobiles (45)" at bounding box center [476, 72] width 57 height 6
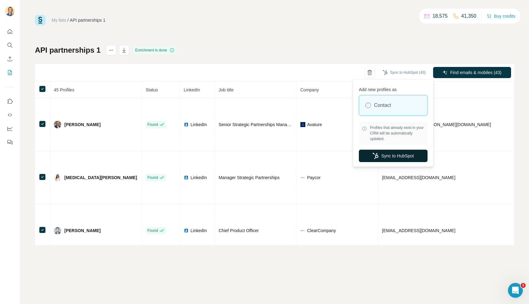
click at [398, 156] on button "Sync to HubSpot" at bounding box center [393, 156] width 69 height 12
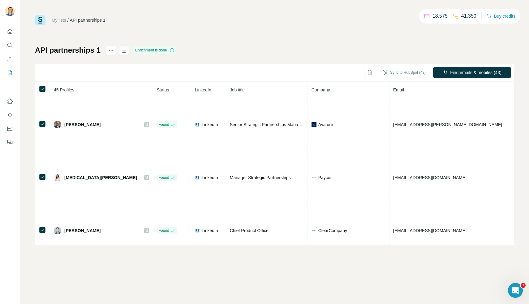
click at [124, 52] on icon "button" at bounding box center [124, 50] width 6 height 6
